Goal: Task Accomplishment & Management: Use online tool/utility

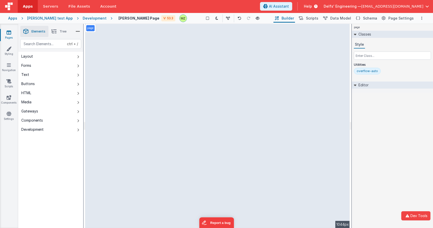
click at [83, 18] on div "Development" at bounding box center [95, 18] width 24 height 5
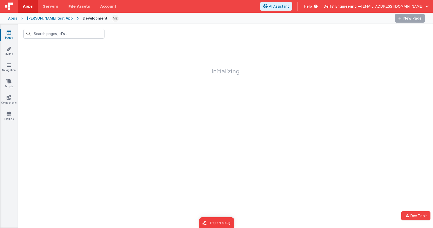
click at [300, 27] on div at bounding box center [225, 34] width 415 height 20
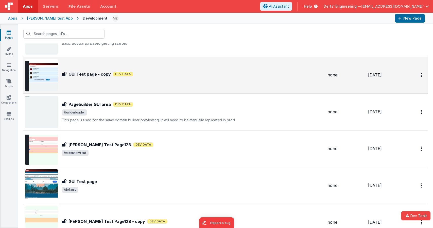
scroll to position [71, 0]
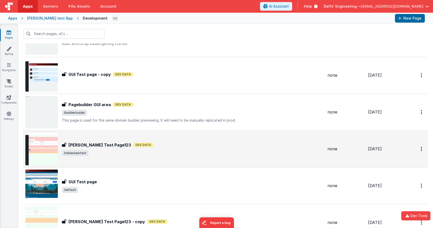
click at [112, 159] on div "Mikes Test Page123 Mikes Test Page123 Dev Data /mikesnewtest" at bounding box center [174, 149] width 298 height 32
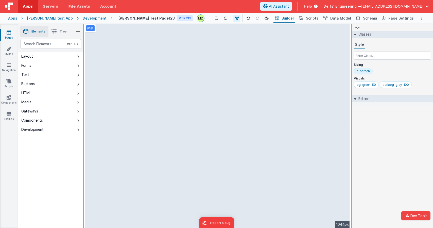
click at [107, 120] on div "page --> 1044px" at bounding box center [217, 126] width 265 height 204
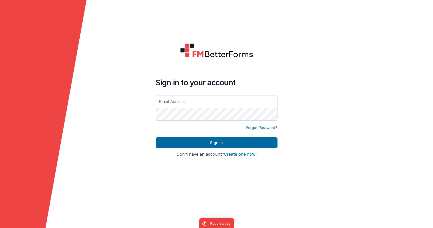
click at [207, 97] on input "text" at bounding box center [217, 101] width 122 height 13
type input "[EMAIL_ADDRESS][DOMAIN_NAME]"
click at [156, 137] on button "Sign In" at bounding box center [217, 142] width 122 height 11
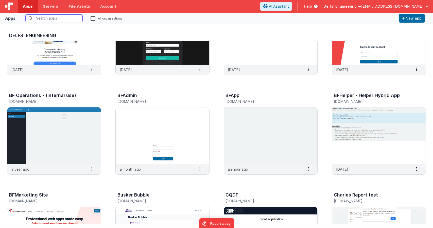
scroll to position [58, 0]
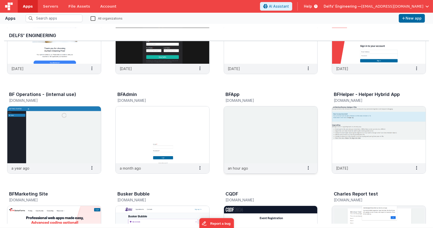
click at [272, 142] on img at bounding box center [271, 134] width 94 height 57
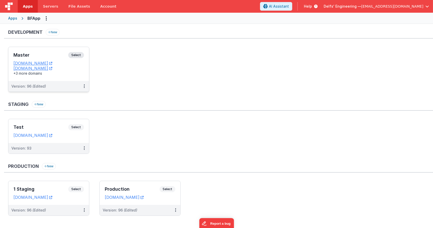
click at [75, 56] on span "Select" at bounding box center [76, 55] width 16 height 6
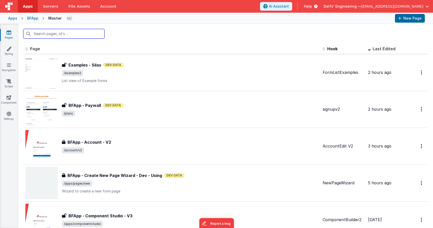
click at [93, 34] on input "text" at bounding box center [63, 34] width 81 height 10
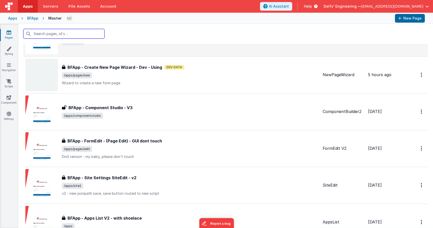
scroll to position [108, 0]
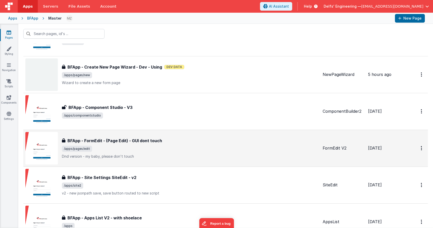
click at [151, 137] on h3 "BFApp - FormEdit - (Page Edit) - GUI dont touch" at bounding box center [114, 140] width 95 height 6
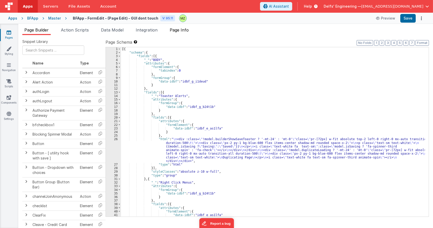
click at [175, 29] on span "Page Info" at bounding box center [179, 29] width 19 height 5
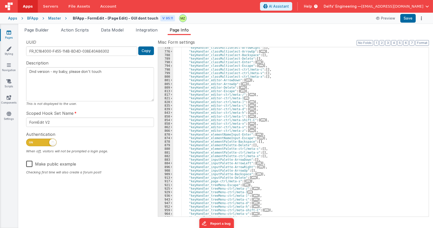
scroll to position [445, 0]
click at [250, 103] on span "..." at bounding box center [252, 101] width 5 height 3
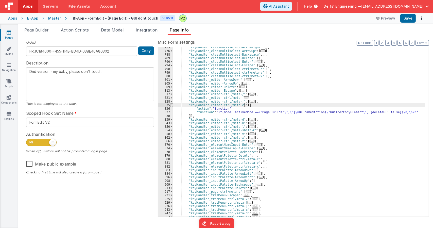
click at [170, 106] on span at bounding box center [171, 105] width 3 height 4
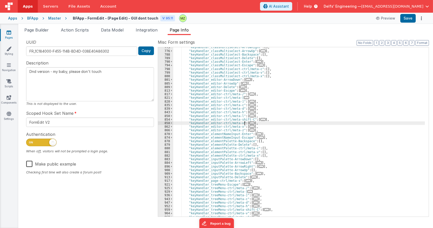
click at [250, 123] on span "..." at bounding box center [252, 123] width 5 height 3
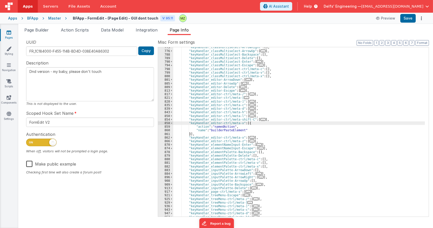
click at [261, 119] on span "..." at bounding box center [263, 119] width 5 height 3
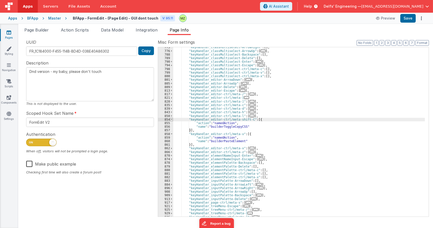
click at [171, 119] on span at bounding box center [171, 120] width 3 height 4
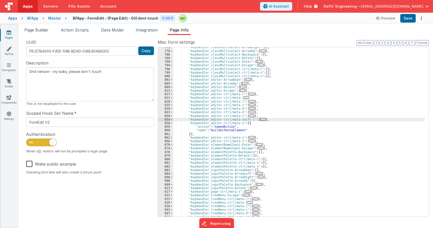
click at [250, 105] on span "..." at bounding box center [252, 104] width 5 height 3
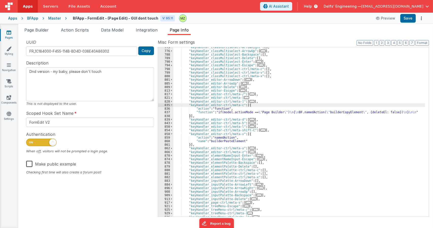
click at [227, 111] on div ""keyHandler_classMultiselect-ArrowRight" : [ ] , "keyHandler_classMultiselect-A…" at bounding box center [299, 133] width 252 height 176
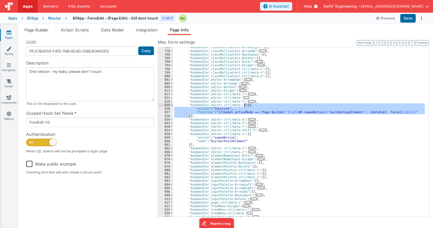
drag, startPoint x: 189, startPoint y: 116, endPoint x: 245, endPoint y: 105, distance: 56.1
click at [245, 105] on div ""keyHandler_classMultiselect-ArrowRight" : [ ] , "keyHandler_classMultiselect-A…" at bounding box center [299, 133] width 252 height 176
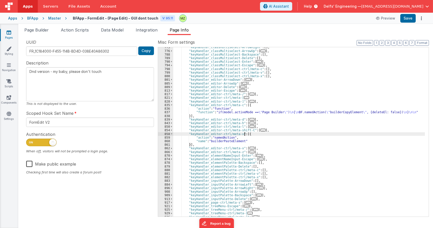
click at [245, 133] on div ""keyHandler_classMultiselect-ArrowRight" : [ ] , "keyHandler_classMultiselect-A…" at bounding box center [299, 133] width 252 height 176
paste textarea
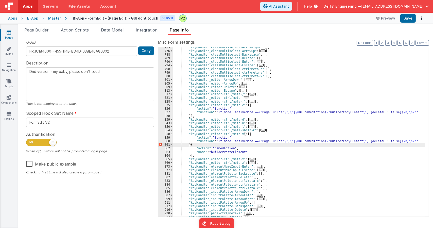
type textarea "Dnd version - my baby, please don't touch"
click at [222, 151] on div ""keyHandler_classMultiselect-ArrowRight" : [ ] , "keyHandler_classMultiselect-A…" at bounding box center [299, 133] width 252 height 176
type textarea "Dnd version - my baby, please don't touch"
click at [227, 152] on div ""keyHandler_classMultiselect-ArrowRight" : [ ] , "keyHandler_classMultiselect-A…" at bounding box center [299, 133] width 252 height 176
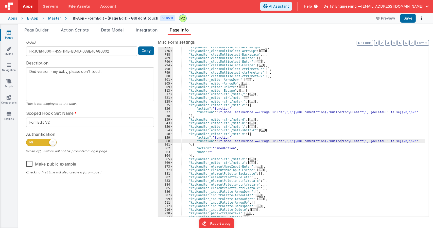
click at [341, 140] on div ""keyHandler_classMultiselect-ArrowRight" : [ ] , "keyHandler_classMultiselect-A…" at bounding box center [299, 133] width 252 height 176
click at [337, 141] on div ""keyHandler_classMultiselect-ArrowRight" : [ ] , "keyHandler_classMultiselect-A…" at bounding box center [299, 133] width 252 height 176
drag, startPoint x: 361, startPoint y: 141, endPoint x: 394, endPoint y: 140, distance: 32.2
click at [394, 140] on div ""keyHandler_classMultiselect-ArrowRight" : [ ] , "keyHandler_classMultiselect-A…" at bounding box center [299, 133] width 252 height 176
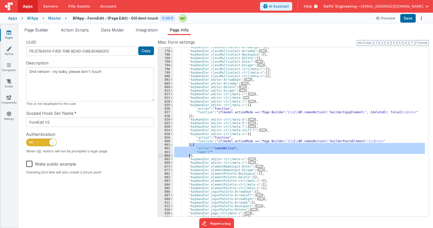
drag, startPoint x: 189, startPoint y: 147, endPoint x: 189, endPoint y: 157, distance: 9.7
click at [189, 157] on div ""keyHandler_classMultiselect-ArrowRight" : [ ] , "keyHandler_classMultiselect-A…" at bounding box center [299, 133] width 252 height 176
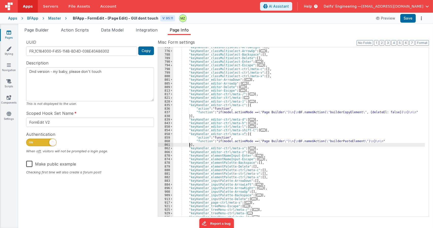
click at [202, 142] on div ""keyHandler_classMultiselect-ArrowRight" : [ ] , "keyHandler_classMultiselect-A…" at bounding box center [299, 133] width 252 height 176
click at [164, 140] on div "860" at bounding box center [165, 141] width 15 height 4
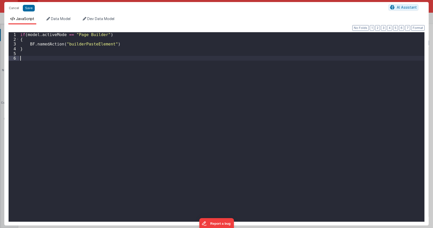
click at [165, 123] on div "if ( model . activeMode == "Page Builder" ) { BF . namedAction ( "builderPasteE…" at bounding box center [221, 131] width 405 height 198
type textarea "Dnd version - my baby, please don't touch"
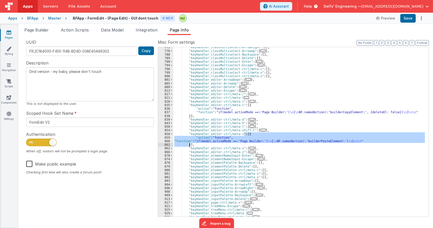
drag, startPoint x: 245, startPoint y: 135, endPoint x: 189, endPoint y: 145, distance: 56.3
click at [189, 145] on div ""keyHandler_classMultiselect-ArrowRight" : [ ] , "keyHandler_classMultiselect-A…" at bounding box center [299, 133] width 252 height 176
click at [250, 149] on span "..." at bounding box center [252, 148] width 5 height 3
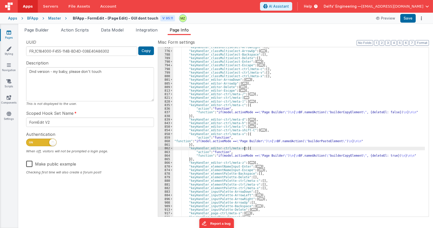
click at [250, 163] on span "..." at bounding box center [252, 162] width 5 height 3
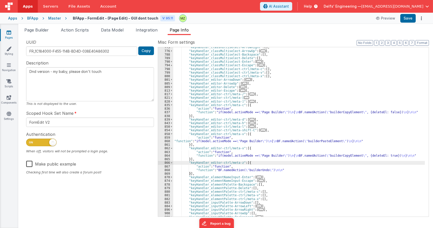
paste textarea
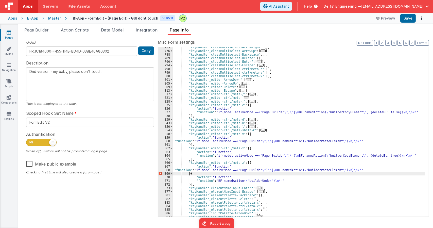
type textarea "Dnd version - my baby, please don't touch"
click at [250, 180] on div ""keyHandler_classMultiselect-ArrowRight" : [ ] , "keyHandler_classMultiselect-A…" at bounding box center [299, 133] width 252 height 176
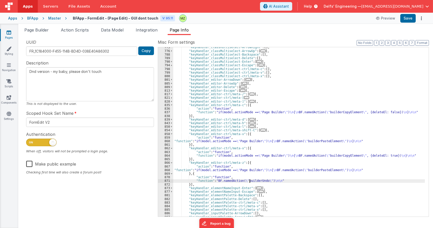
click at [249, 181] on div ""keyHandler_classMultiselect-ArrowRight" : [ ] , "keyHandler_classMultiselect-A…" at bounding box center [299, 133] width 252 height 176
click at [316, 169] on div ""keyHandler_classMultiselect-ArrowRight" : [ ] , "keyHandler_classMultiselect-A…" at bounding box center [299, 133] width 252 height 176
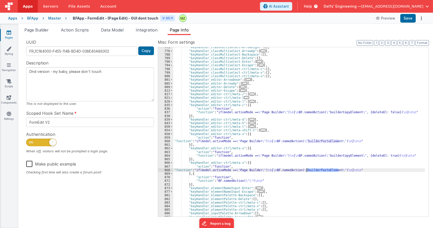
click at [316, 169] on div ""keyHandler_classMultiselect-ArrowRight" : [ ] , "keyHandler_classMultiselect-A…" at bounding box center [299, 133] width 252 height 176
click at [167, 171] on div "868" at bounding box center [165, 170] width 15 height 4
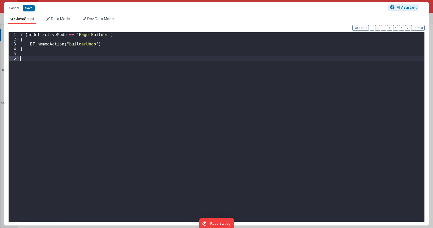
click at [131, 132] on div "if ( model . activeMode == "Page Builder" ) { BF . namedAction ( "builderUndo" …" at bounding box center [221, 131] width 405 height 199
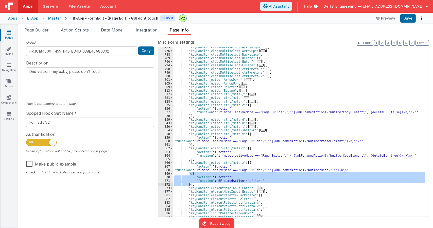
drag, startPoint x: 189, startPoint y: 174, endPoint x: 189, endPoint y: 184, distance: 10.4
click at [189, 184] on div ""keyHandler_classMultiselect-ArrowRight" : [ ] , "keyHandler_classMultiselect-A…" at bounding box center [299, 133] width 252 height 176
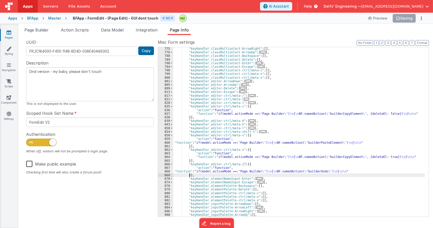
scroll to position [441, 0]
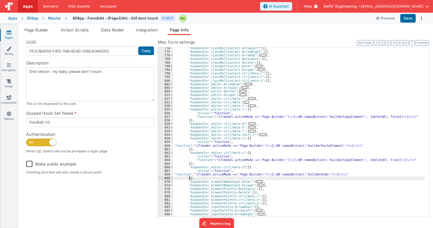
click at [261, 135] on span "..." at bounding box center [263, 134] width 5 height 3
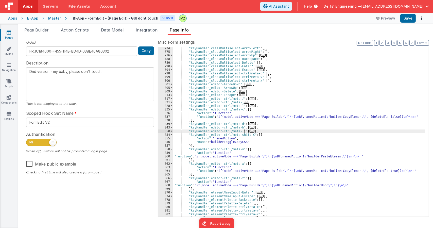
click at [250, 131] on span "..." at bounding box center [252, 131] width 5 height 3
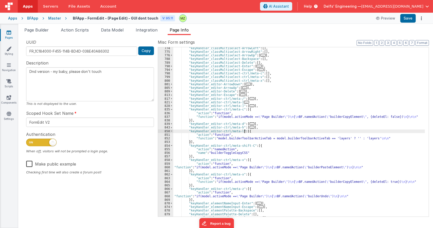
click at [250, 128] on span "..." at bounding box center [252, 127] width 5 height 3
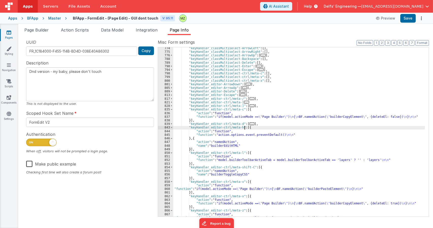
click at [250, 123] on span "..." at bounding box center [252, 123] width 5 height 3
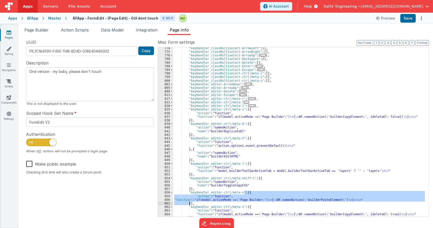
drag, startPoint x: 244, startPoint y: 192, endPoint x: 189, endPoint y: 202, distance: 56.2
click at [189, 202] on div ""keyHandler_classMultiselect-ArrowLeft" : [ ] , "keyHandler_classMultiselect-Ar…" at bounding box center [299, 134] width 252 height 176
click at [244, 124] on div ""keyHandler_classMultiselect-ArrowLeft" : [ ] , "keyHandler_classMultiselect-Ar…" at bounding box center [299, 134] width 252 height 176
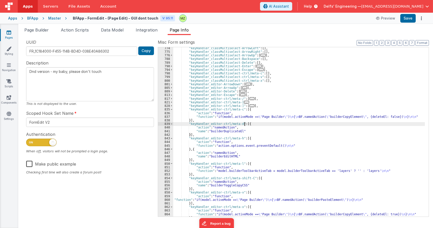
paste textarea
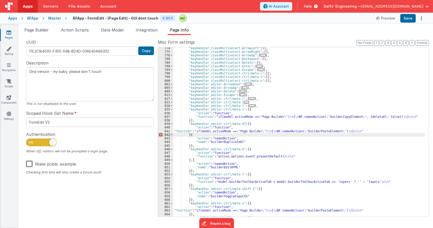
type textarea "Dnd version - my baby, please don't touch"
click at [231, 142] on div ""keyHandler_classMultiselect-ArrowLeft" : [ ] , "keyHandler_classMultiselect-Ar…" at bounding box center [299, 134] width 252 height 176
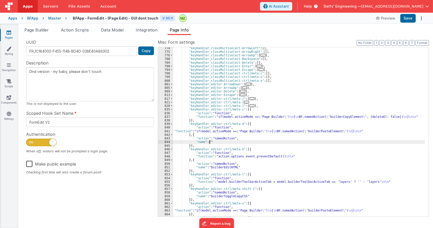
click at [316, 131] on div ""keyHandler_classMultiselect-ArrowLeft" : [ ] , "keyHandler_classMultiselect-Ar…" at bounding box center [299, 134] width 252 height 176
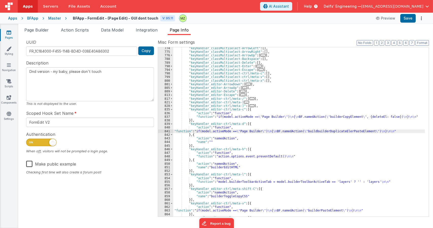
click at [313, 130] on div ""keyHandler_classMultiselect-ArrowLeft" : [ ] , "keyHandler_classMultiselect-Ar…" at bounding box center [299, 134] width 252 height 176
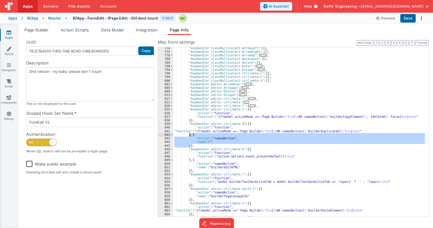
drag, startPoint x: 189, startPoint y: 145, endPoint x: 190, endPoint y: 135, distance: 10.5
click at [190, 135] on div ""keyHandler_classMultiselect-ArrowLeft" : [ ] , "keyHandler_classMultiselect-Ar…" at bounding box center [299, 134] width 252 height 176
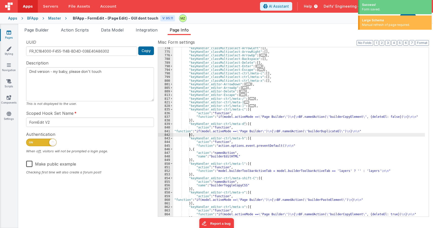
click at [250, 107] on span "..." at bounding box center [252, 105] width 5 height 3
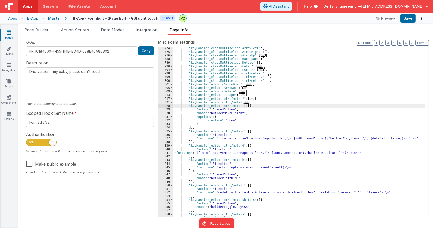
click at [237, 139] on div ""keyHandler_classMultiselect-ArrowLeft" : [ ] , "keyHandler_classMultiselect-Ar…" at bounding box center [299, 134] width 252 height 176
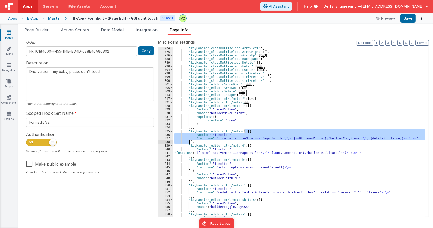
drag, startPoint x: 245, startPoint y: 131, endPoint x: 189, endPoint y: 142, distance: 56.5
click at [189, 142] on div ""keyHandler_classMultiselect-ArrowLeft" : [ ] , "keyHandler_classMultiselect-Ar…" at bounding box center [299, 134] width 252 height 176
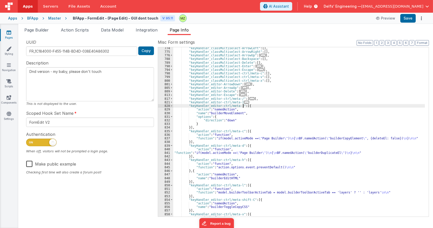
click at [244, 106] on div ""keyHandler_classMultiselect-ArrowLeft" : [ ] , "keyHandler_classMultiselect-Ar…" at bounding box center [299, 134] width 252 height 176
click at [245, 107] on div ""keyHandler_classMultiselect-ArrowLeft" : [ ] , "keyHandler_classMultiselect-Ar…" at bounding box center [299, 134] width 252 height 176
paste textarea
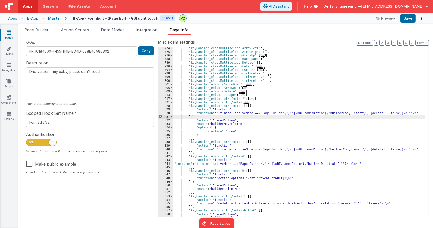
type textarea "Dnd version - my baby, please don't touch"
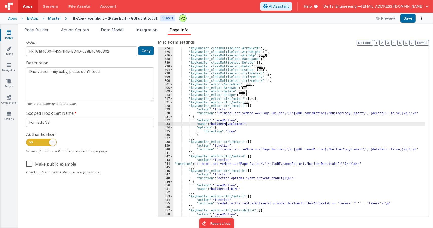
click at [226, 124] on div ""keyHandler_classMultiselect-ArrowLeft" : [ ] , "keyHandler_classMultiselect-Ar…" at bounding box center [299, 134] width 252 height 176
click at [338, 112] on div ""keyHandler_classMultiselect-ArrowLeft" : [ ] , "keyHandler_classMultiselect-Ar…" at bounding box center [299, 134] width 252 height 176
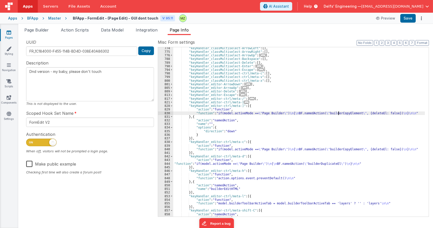
click at [338, 112] on div ""keyHandler_classMultiselect-ArrowLeft" : [ ] , "keyHandler_classMultiselect-Ar…" at bounding box center [299, 134] width 252 height 176
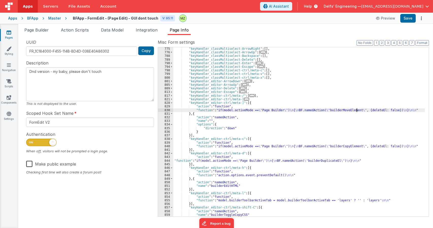
scroll to position [444, 0]
click at [211, 128] on div ""keyHandler_classMultiselect-ArrowRight" : [ ] , "keyHandler_classMultiselect-A…" at bounding box center [299, 135] width 252 height 176
click at [371, 110] on div ""keyHandler_classMultiselect-ArrowRight" : [ ] , "keyHandler_classMultiselect-A…" at bounding box center [299, 135] width 252 height 176
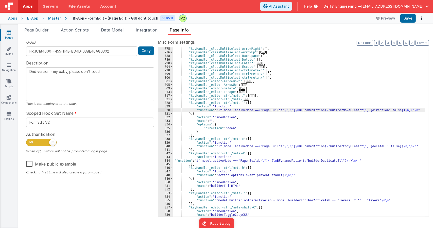
click at [227, 128] on div ""keyHandler_classMultiselect-ArrowRight" : [ ] , "keyHandler_classMultiselect-A…" at bounding box center [299, 135] width 252 height 176
click at [386, 111] on div ""keyHandler_classMultiselect-ArrowRight" : [ ] , "keyHandler_classMultiselect-A…" at bounding box center [299, 135] width 252 height 176
type textarea "Dnd version - my baby, please don't touch"
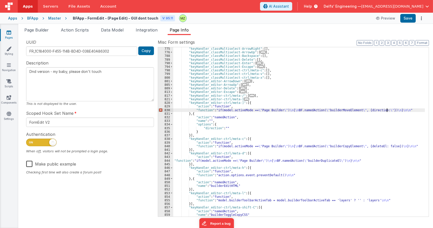
type textarea "Dnd version - my baby, please don't touch"
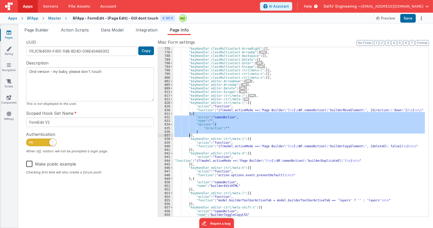
drag, startPoint x: 189, startPoint y: 113, endPoint x: 189, endPoint y: 134, distance: 20.3
click at [189, 134] on div ""keyHandler_classMultiselect-ArrowRight" : [ ] , "keyHandler_classMultiselect-A…" at bounding box center [299, 135] width 252 height 176
type textarea "Dnd version - my baby, please don't touch"
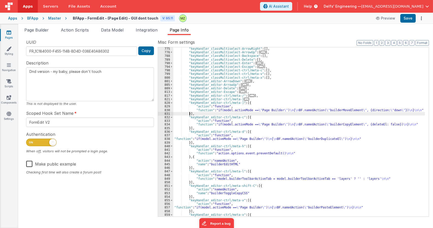
click at [244, 99] on span "..." at bounding box center [246, 99] width 5 height 3
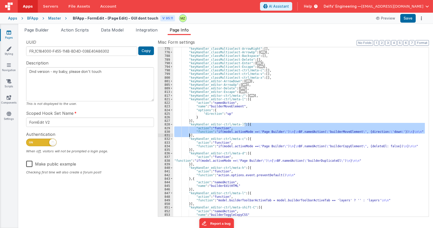
drag, startPoint x: 244, startPoint y: 125, endPoint x: 189, endPoint y: 135, distance: 56.2
click at [189, 135] on div ""keyHandler_classMultiselect-ArrowRight" : [ ] , "keyHandler_classMultiselect-A…" at bounding box center [299, 135] width 252 height 176
click at [244, 100] on div ""keyHandler_classMultiselect-ArrowRight" : [ ] , "keyHandler_classMultiselect-A…" at bounding box center [299, 135] width 252 height 176
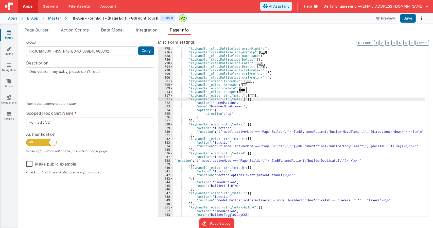
paste textarea
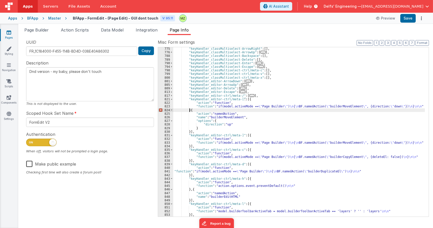
type textarea "Dnd version - my baby, please don't touch"
click at [392, 106] on div ""keyHandler_classMultiselect-ArrowRight" : [ ] , "keyHandler_classMultiselect-A…" at bounding box center [299, 135] width 252 height 176
type textarea "Dnd version - my baby, please don't touch"
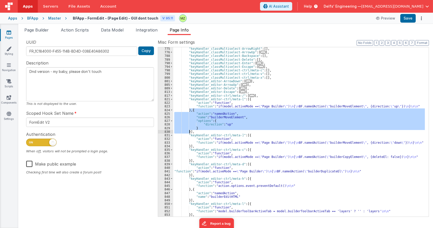
drag, startPoint x: 190, startPoint y: 110, endPoint x: 189, endPoint y: 131, distance: 20.8
click at [189, 131] on div ""keyHandler_classMultiselect-ArrowRight" : [ ] , "keyHandler_classMultiselect-A…" at bounding box center [299, 135] width 252 height 176
type textarea "Dnd version - my baby, please don't touch"
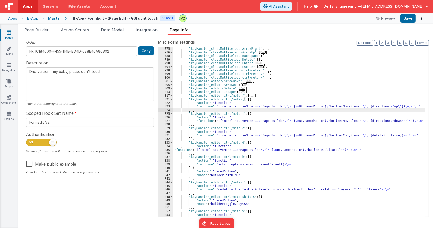
click at [250, 95] on span "..." at bounding box center [252, 95] width 5 height 3
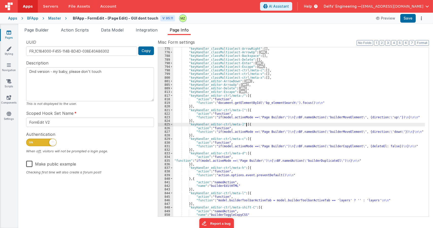
click at [252, 124] on div ""keyHandler_classMultiselect-ArrowRight" : [ ] , "keyHandler_classMultiselect-A…" at bounding box center [299, 135] width 252 height 176
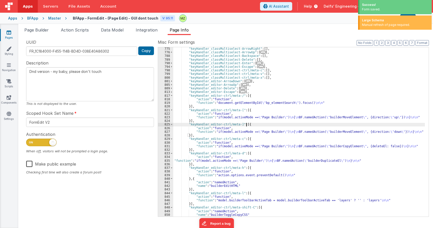
click at [252, 124] on div ""keyHandler_classMultiselect-ArrowRight" : [ ] , "keyHandler_classMultiselect-A…" at bounding box center [299, 135] width 252 height 176
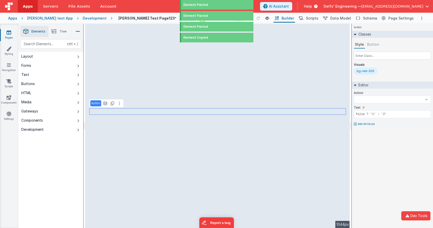
select select
type input "dataTable"
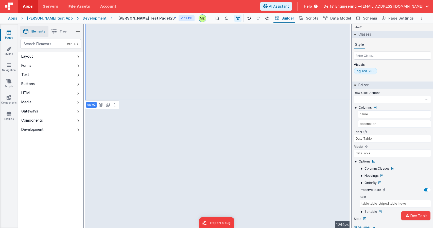
select select
type input "dataTable"
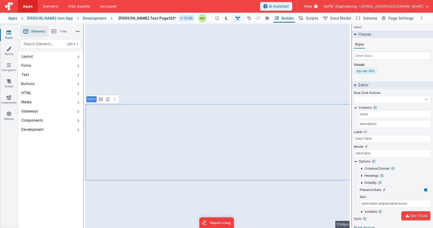
click at [63, 32] on span "Tree" at bounding box center [63, 31] width 7 height 4
select select
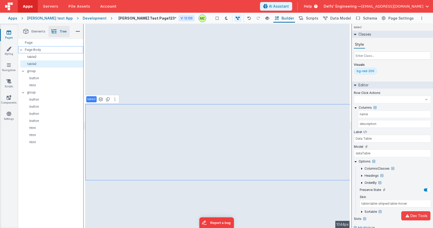
click at [34, 49] on p "Page Body" at bounding box center [54, 50] width 58 height 4
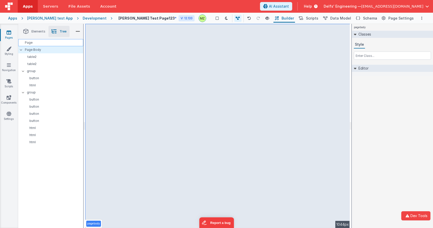
click at [58, 44] on div "Page" at bounding box center [50, 42] width 65 height 7
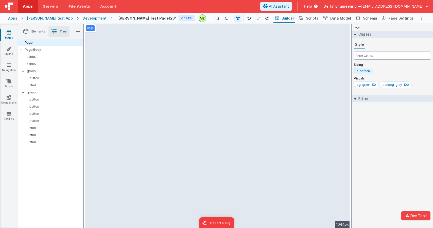
click at [381, 55] on input "text" at bounding box center [392, 55] width 77 height 8
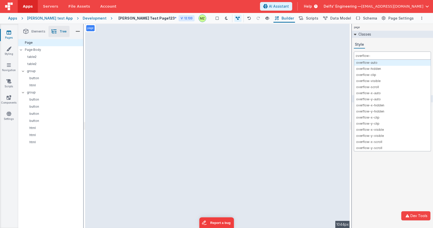
type input "overflow"
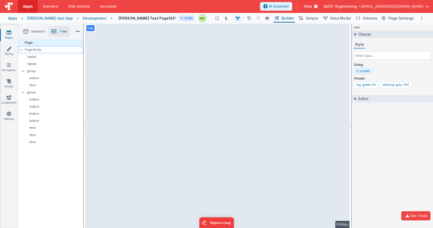
click at [50, 50] on p "Page Body" at bounding box center [54, 50] width 58 height 4
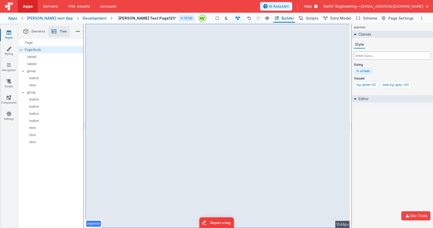
click at [371, 56] on input "text" at bounding box center [392, 55] width 77 height 8
click at [31, 40] on div "Page" at bounding box center [50, 42] width 65 height 7
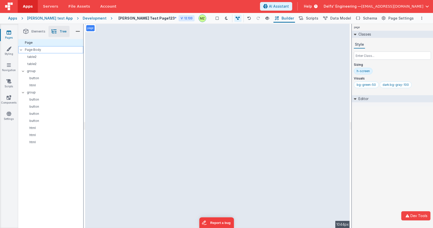
click at [35, 49] on p "Page Body" at bounding box center [54, 50] width 58 height 4
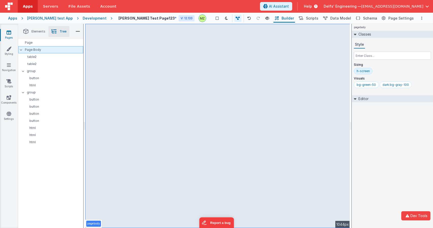
click at [41, 46] on div "Page Body" at bounding box center [50, 49] width 65 height 7
click at [40, 44] on div "Page" at bounding box center [50, 42] width 65 height 7
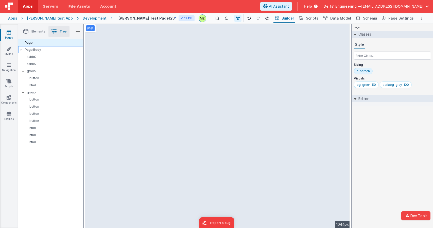
click at [40, 46] on div "Page Body" at bounding box center [50, 49] width 65 height 7
click at [45, 51] on p "Page Body" at bounding box center [54, 50] width 58 height 4
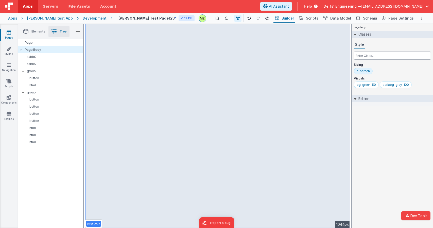
click at [374, 59] on input "text" at bounding box center [392, 55] width 77 height 8
type input "overflow-auto"
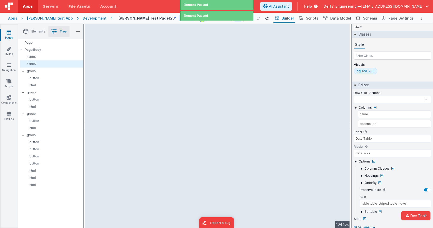
select select
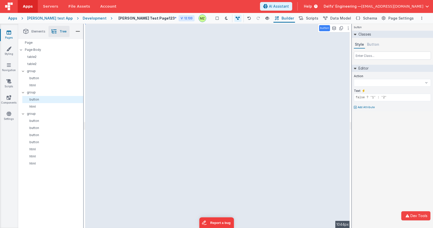
select select
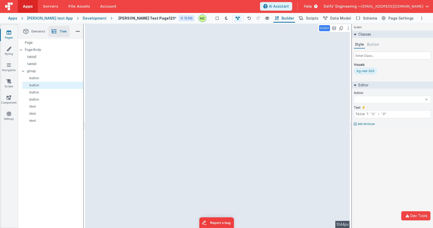
select select
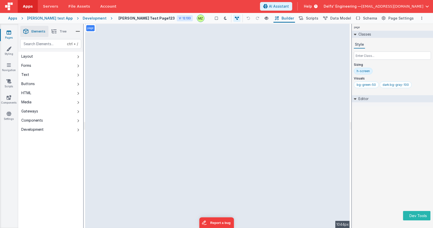
click at [87, 19] on div "Development" at bounding box center [95, 18] width 24 height 5
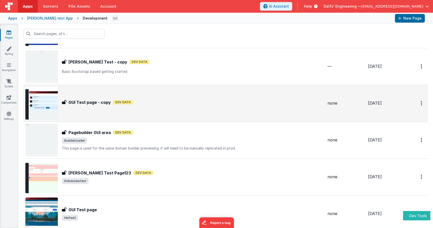
scroll to position [24, 0]
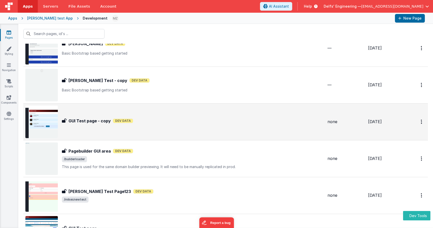
click at [84, 127] on div "GUI Test page - copy GUI Test page - copy Dev Data" at bounding box center [174, 122] width 298 height 32
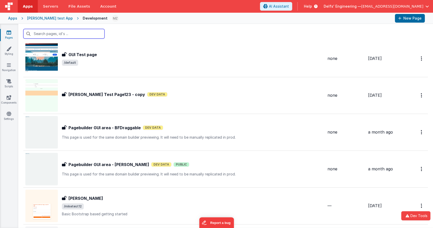
scroll to position [198, 0]
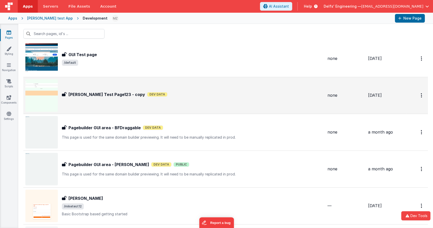
click at [95, 100] on div "[PERSON_NAME] Test Page123 - copy Mikes Test Page123 - copy Dev Data" at bounding box center [174, 95] width 298 height 32
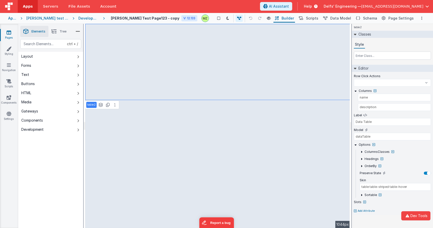
select select
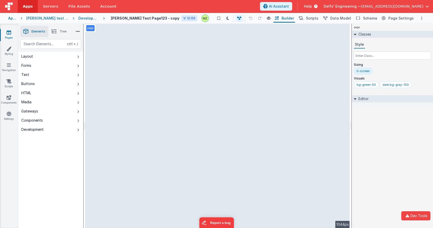
click at [375, 114] on div "page Classes Style Sizing h-screen Visuals bg-green-50 dark:bg-gray-100 Editor …" at bounding box center [392, 126] width 81 height 204
